Goal: Check status: Check status

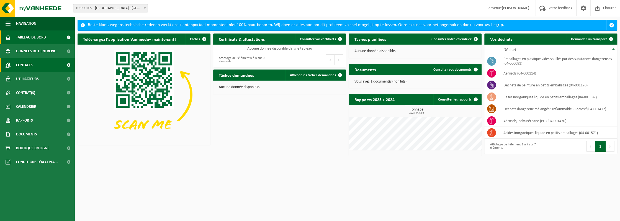
click at [42, 62] on link "Contacts" at bounding box center [37, 65] width 75 height 14
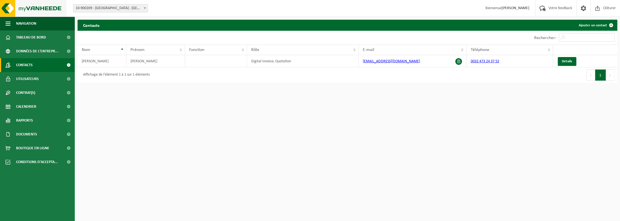
click at [17, 11] on img at bounding box center [33, 8] width 66 height 17
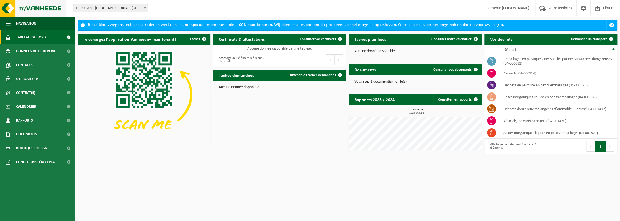
click at [7, 8] on img at bounding box center [33, 8] width 66 height 17
click at [390, 80] on p "Vous avez 1 document(s) non lu(s)." at bounding box center [415, 82] width 122 height 4
click at [446, 70] on span "Consulter vos documents" at bounding box center [452, 70] width 38 height 4
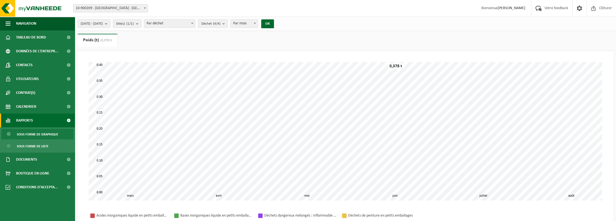
click at [258, 23] on span "Par mois" at bounding box center [244, 24] width 27 height 8
select select "3"
click at [227, 25] on b "submit" at bounding box center [224, 24] width 5 height 8
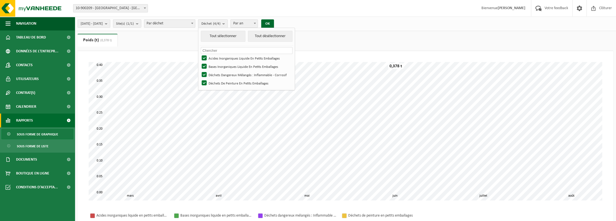
click at [227, 25] on b "submit" at bounding box center [224, 24] width 5 height 8
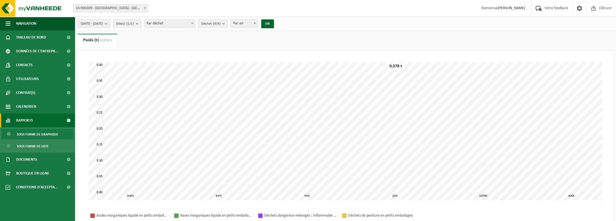
click at [110, 25] on b "submit" at bounding box center [107, 24] width 5 height 8
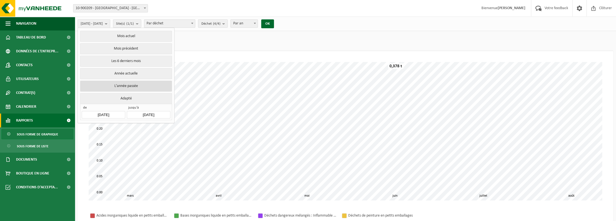
click at [129, 82] on button "L'année passée" at bounding box center [126, 86] width 92 height 11
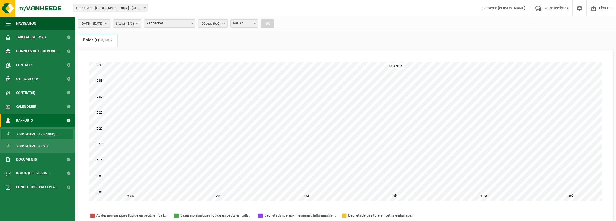
click at [110, 24] on b "submit" at bounding box center [107, 24] width 5 height 8
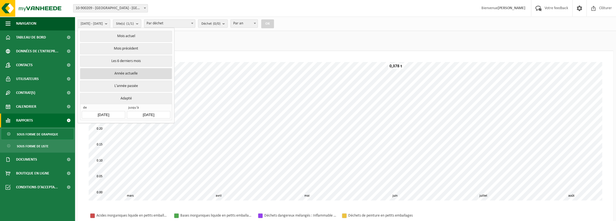
click at [127, 72] on button "Année actuelle" at bounding box center [126, 73] width 92 height 11
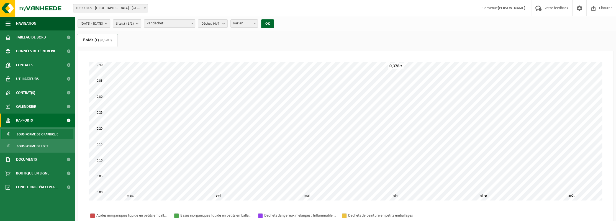
click at [103, 22] on span "[DATE] - [DATE]" at bounding box center [92, 24] width 22 height 8
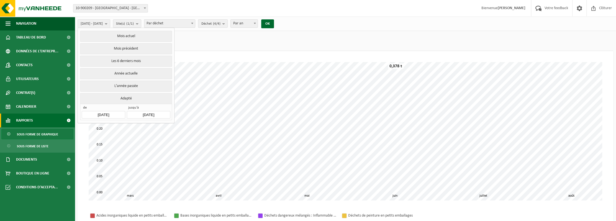
click at [116, 112] on input "[DATE]" at bounding box center [103, 114] width 43 height 7
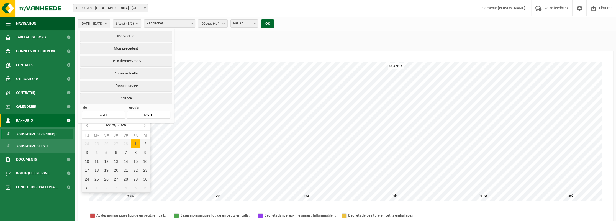
click at [86, 125] on icon at bounding box center [87, 124] width 9 height 9
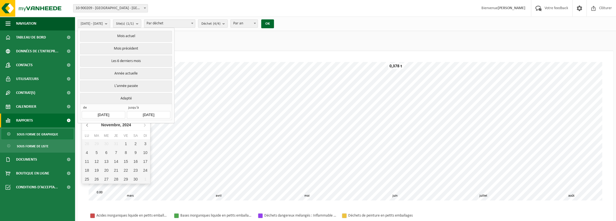
click at [86, 125] on icon at bounding box center [87, 124] width 9 height 9
click at [87, 125] on icon at bounding box center [86, 125] width 1 height 3
click at [87, 125] on icon at bounding box center [87, 124] width 9 height 9
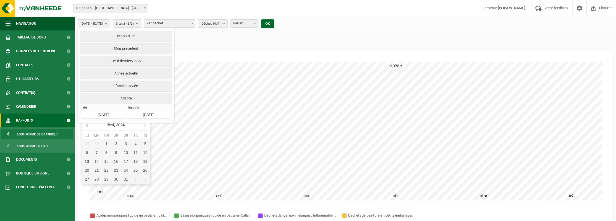
click at [87, 125] on icon at bounding box center [87, 124] width 9 height 9
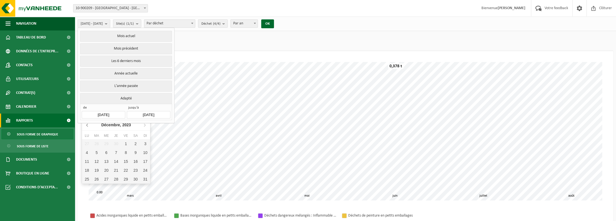
click at [87, 125] on icon at bounding box center [87, 124] width 9 height 9
click at [87, 124] on icon at bounding box center [87, 124] width 9 height 9
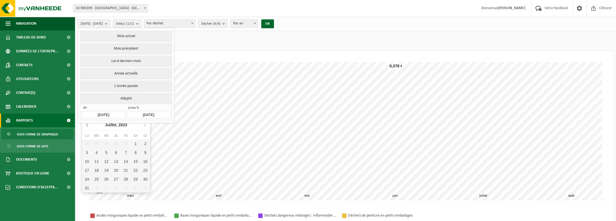
click at [87, 124] on icon at bounding box center [86, 125] width 1 height 3
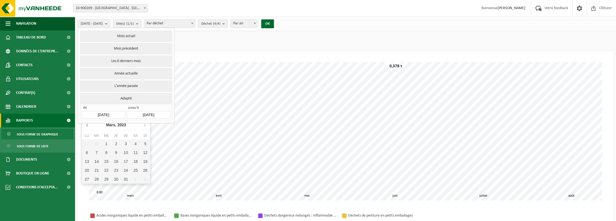
click at [88, 124] on icon at bounding box center [86, 125] width 1 height 3
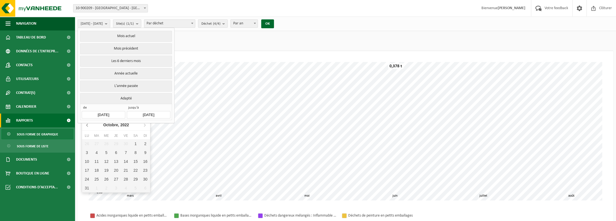
click at [88, 124] on icon at bounding box center [86, 125] width 1 height 3
click at [88, 124] on icon at bounding box center [87, 124] width 9 height 9
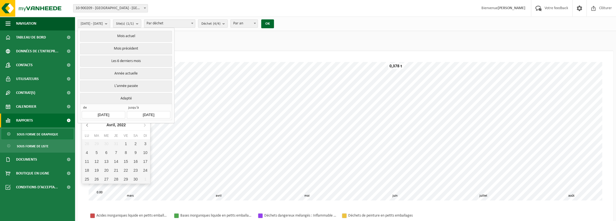
click at [88, 124] on icon at bounding box center [87, 124] width 9 height 9
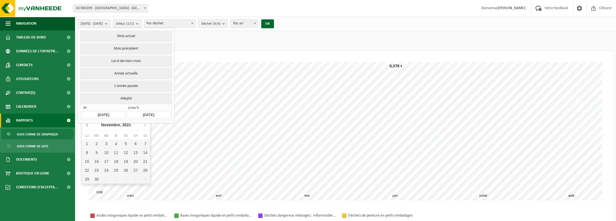
click at [88, 124] on icon at bounding box center [87, 124] width 9 height 9
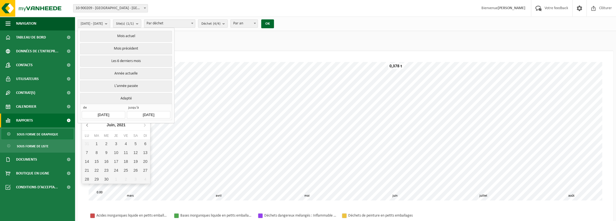
click at [88, 124] on icon at bounding box center [87, 124] width 9 height 9
click at [156, 106] on span "jusqu'à" at bounding box center [148, 109] width 43 height 6
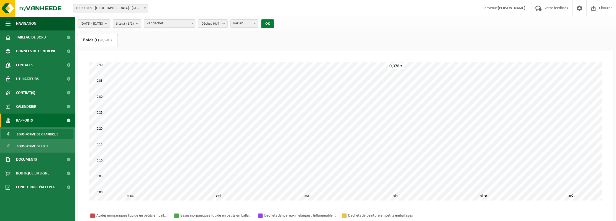
click at [274, 22] on button "OK" at bounding box center [267, 23] width 13 height 9
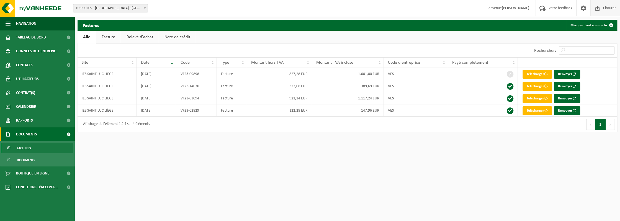
click at [605, 7] on span "Clôturer" at bounding box center [610, 8] width 16 height 16
